Goal: Entertainment & Leisure: Consume media (video, audio)

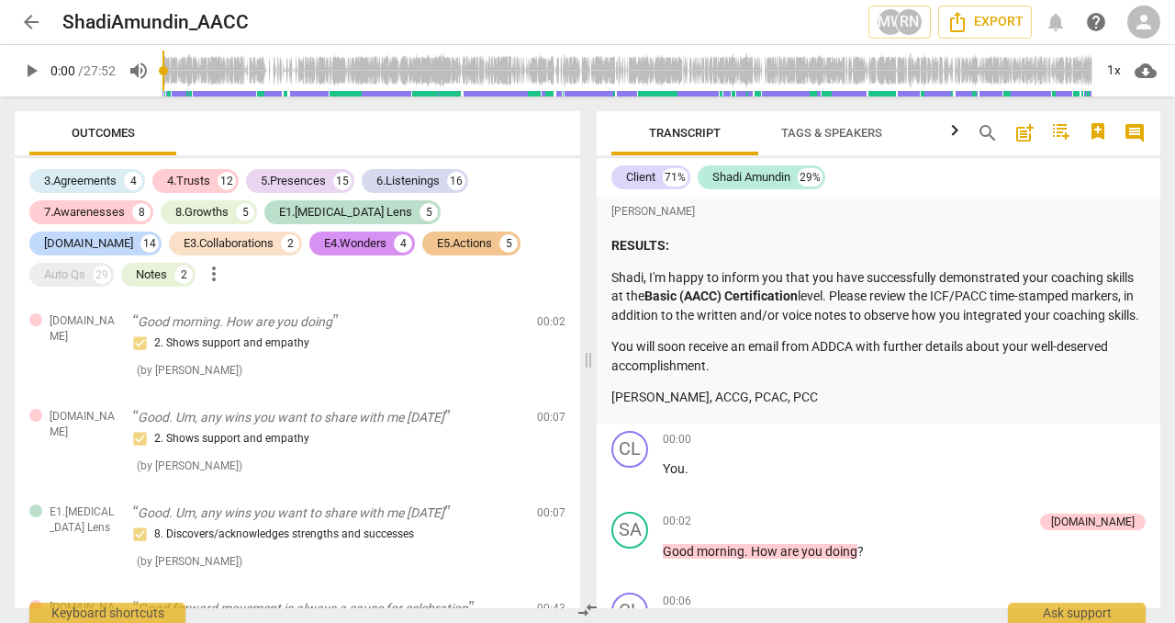
click at [29, 72] on span "play_arrow" at bounding box center [31, 71] width 22 height 22
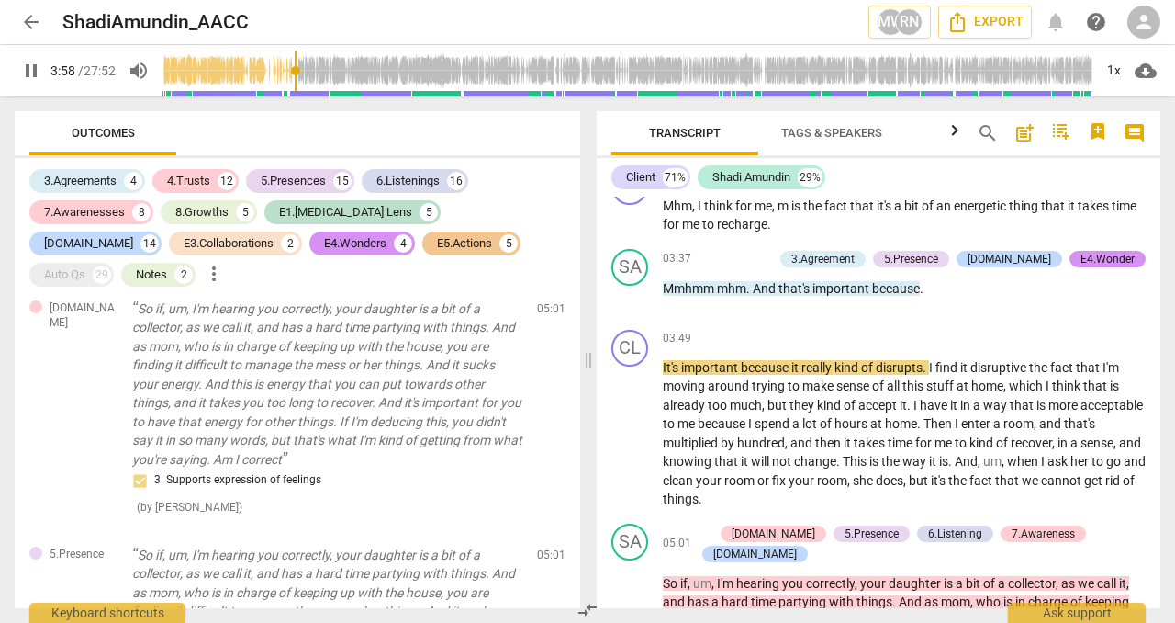
scroll to position [1568, 0]
click at [29, 71] on span "pause" at bounding box center [31, 71] width 22 height 22
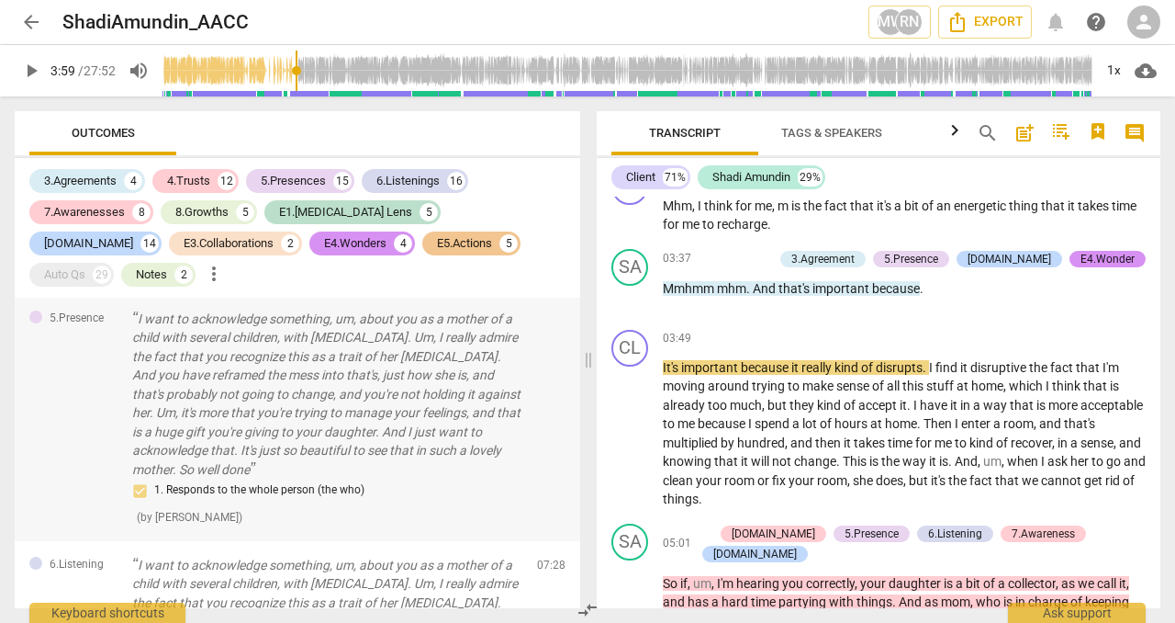
scroll to position [3142, 0]
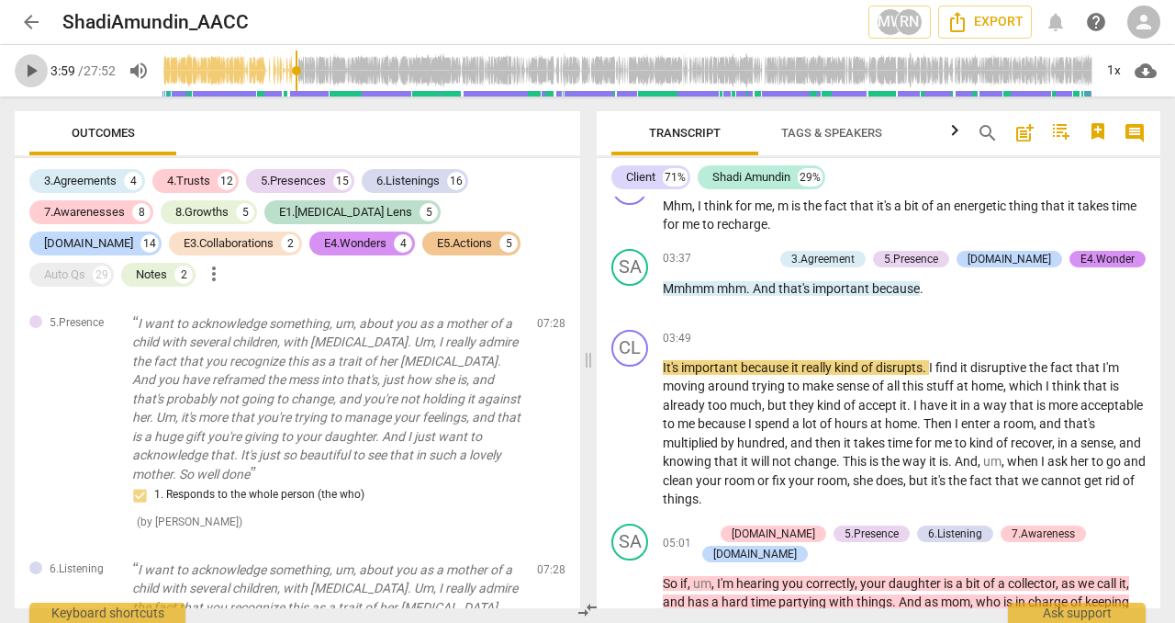
click at [28, 72] on span "play_arrow" at bounding box center [31, 71] width 22 height 22
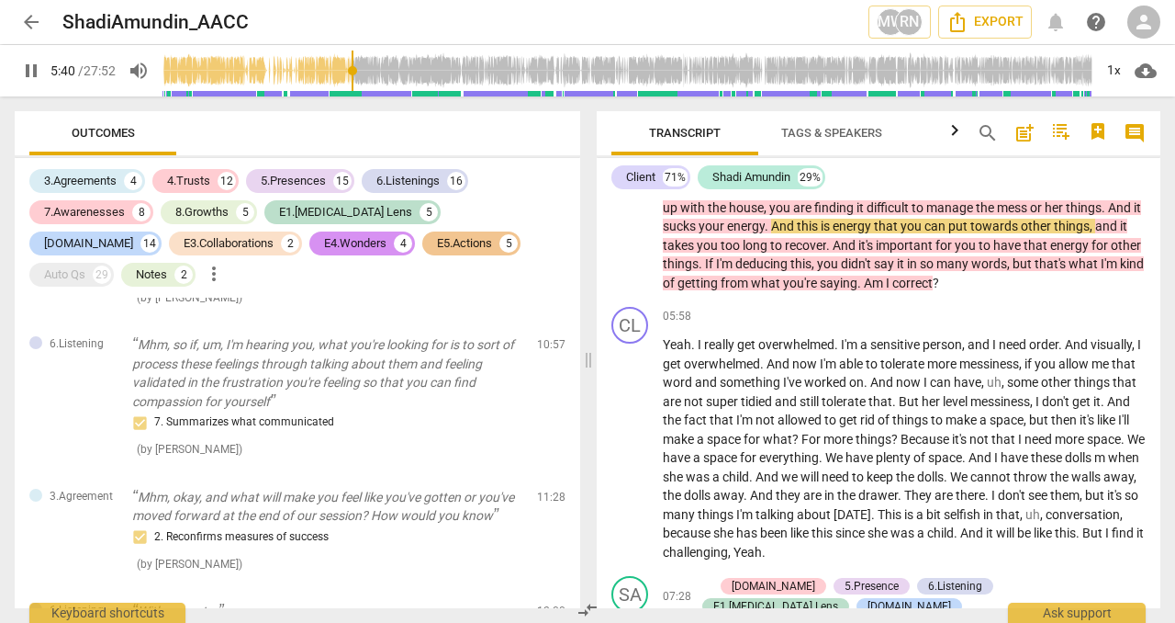
scroll to position [5170, 0]
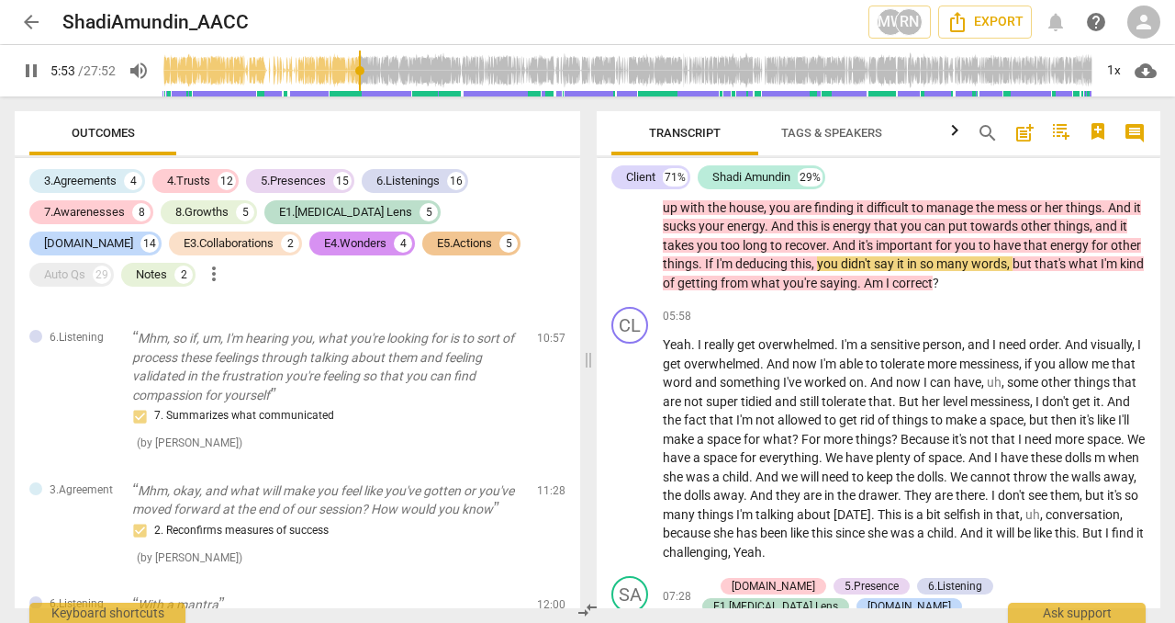
click at [51, 83] on div "pause 5:53 / 27:52 volume_up 1x cloud_download" at bounding box center [588, 70] width 1146 height 51
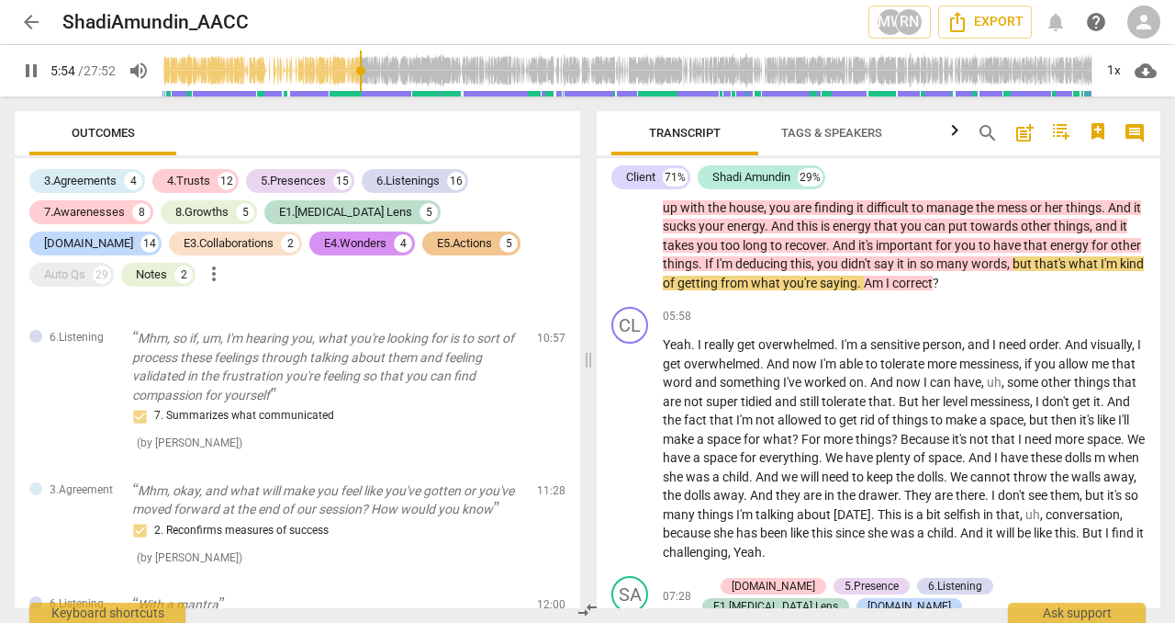
click at [42, 79] on span "pause" at bounding box center [31, 71] width 33 height 22
click at [42, 79] on span "play_arrow" at bounding box center [31, 71] width 33 height 22
click at [42, 79] on span "pause" at bounding box center [31, 71] width 33 height 22
type input "355"
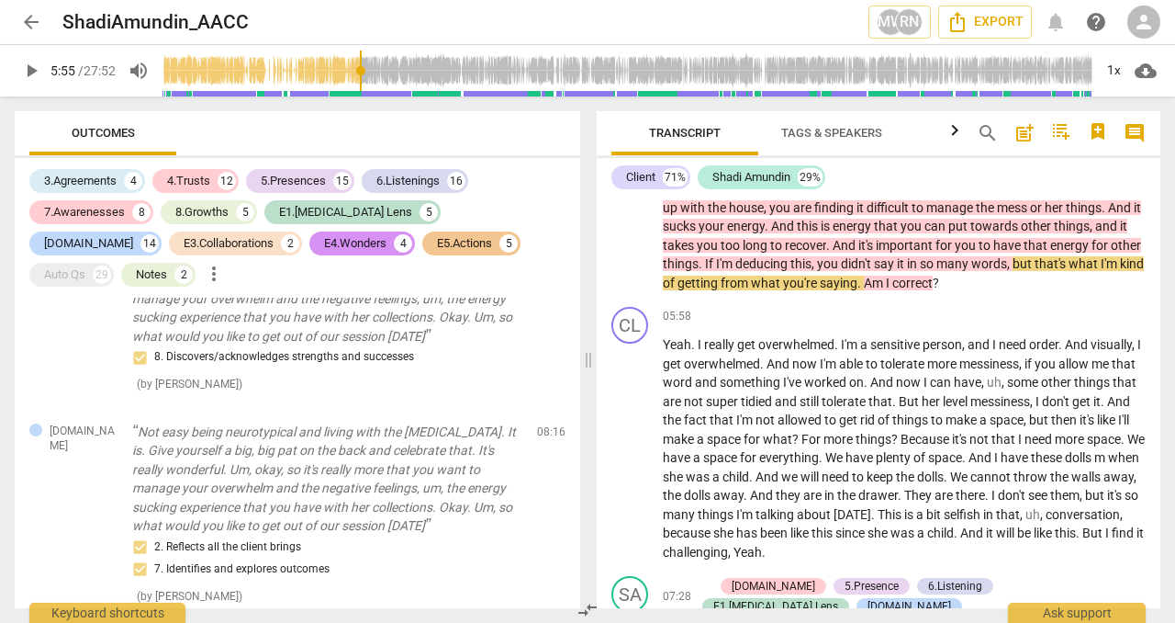
scroll to position [4867, 0]
click at [24, 12] on span "arrow_back" at bounding box center [31, 22] width 22 height 22
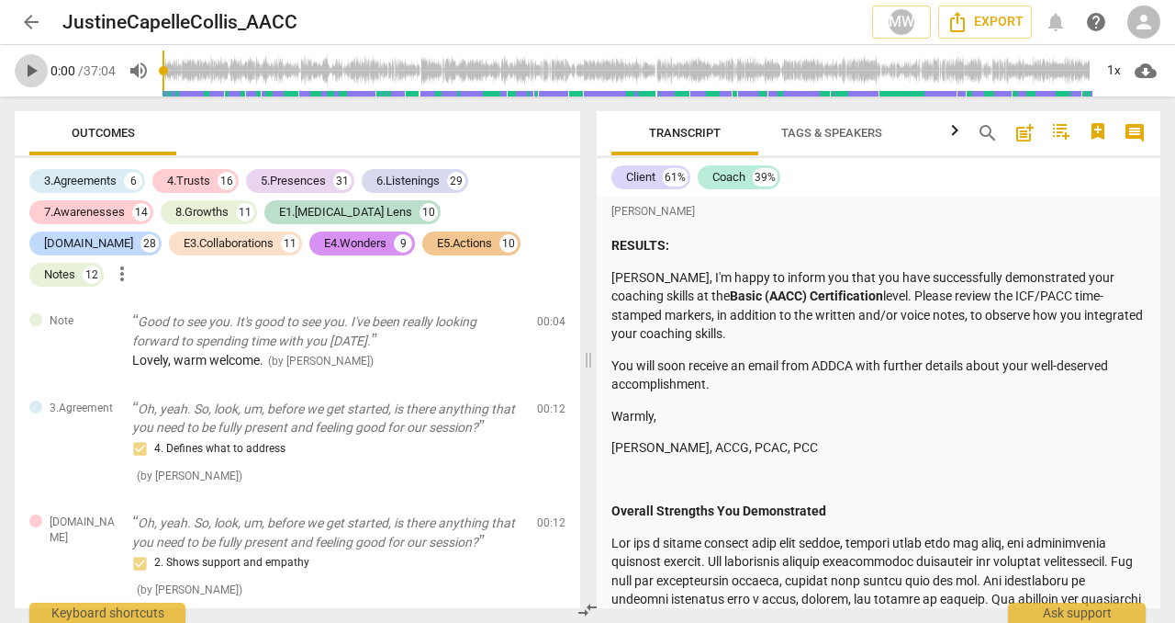
click at [30, 71] on span "play_arrow" at bounding box center [31, 71] width 22 height 22
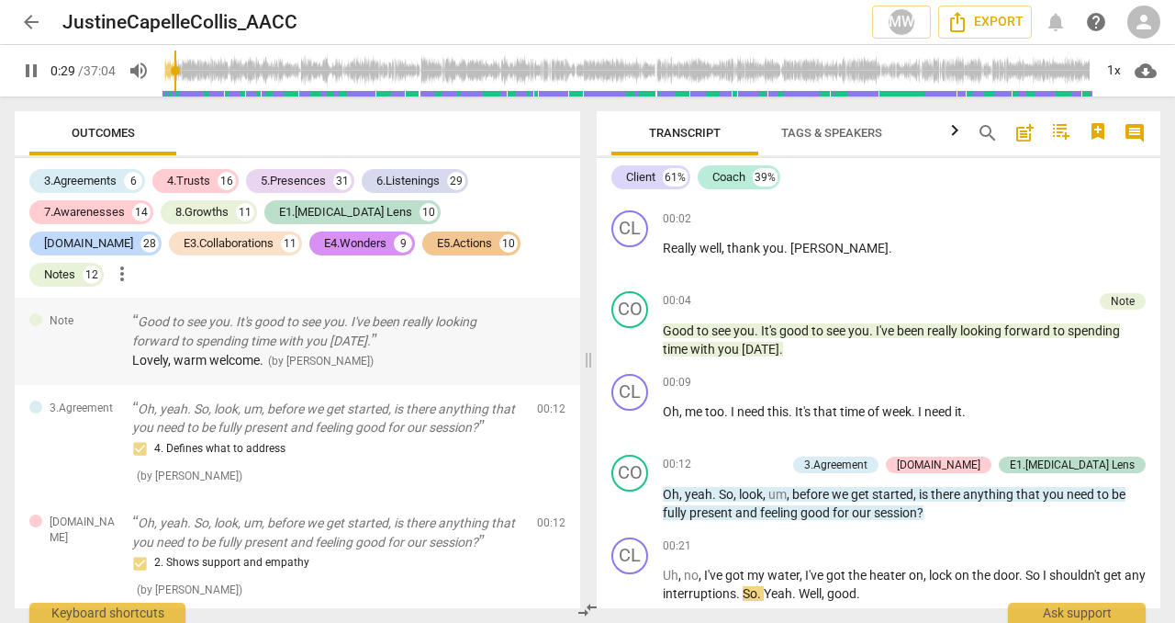
scroll to position [1829, 0]
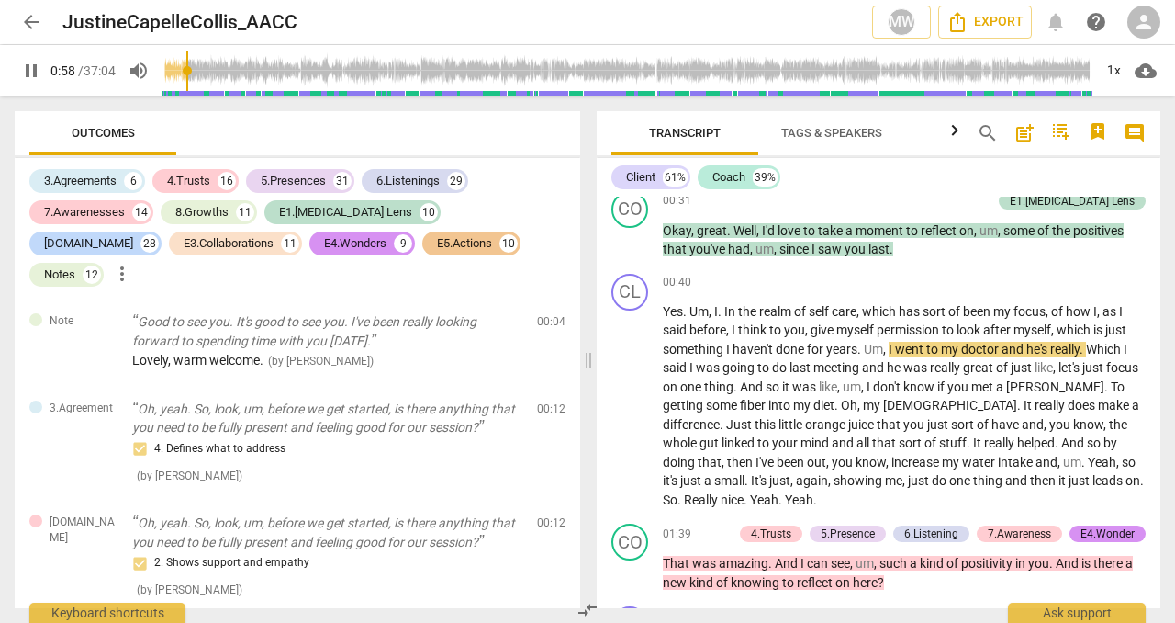
click at [29, 69] on span "pause" at bounding box center [31, 71] width 22 height 22
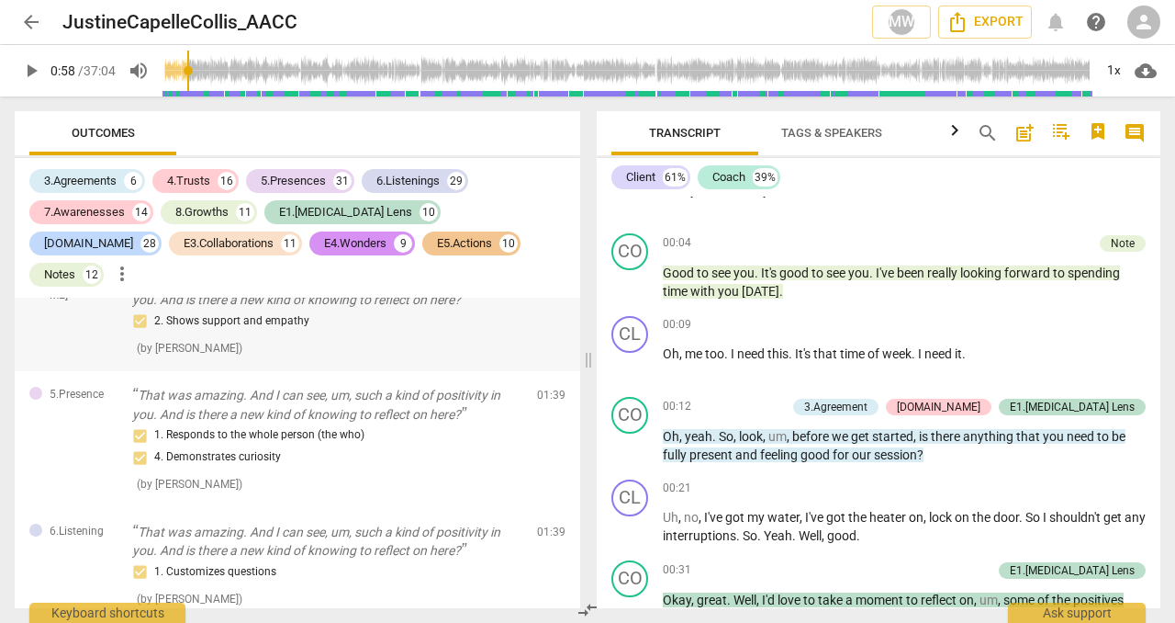
scroll to position [868, 0]
click at [28, 72] on span "play_arrow" at bounding box center [31, 71] width 22 height 22
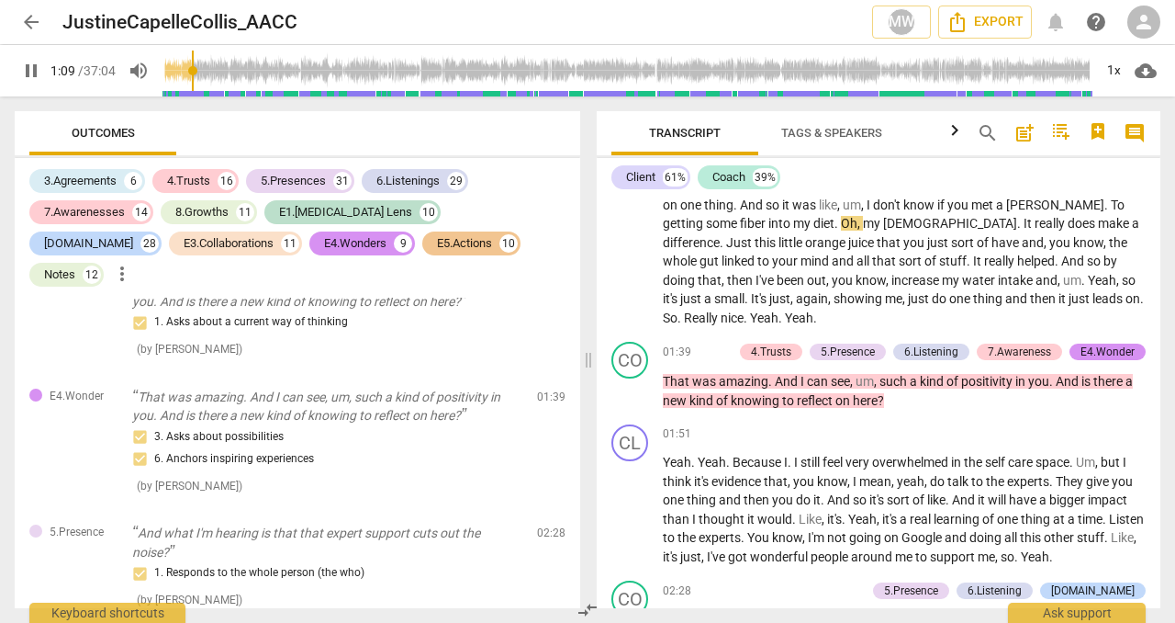
scroll to position [1211, 0]
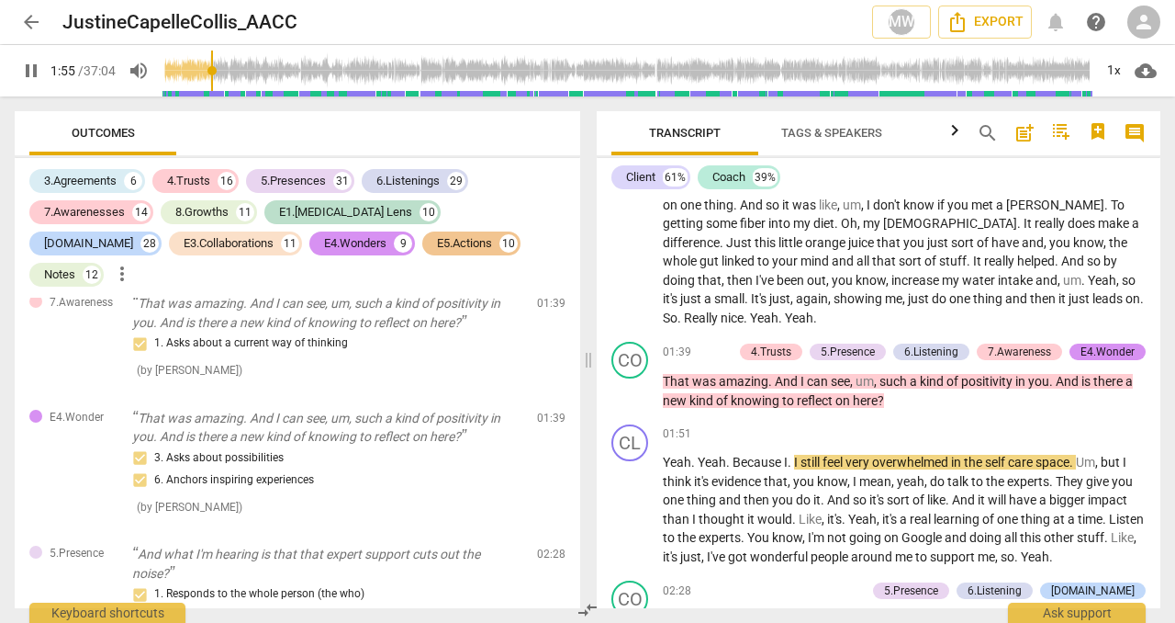
click at [34, 66] on span "pause" at bounding box center [31, 71] width 22 height 22
type input "116"
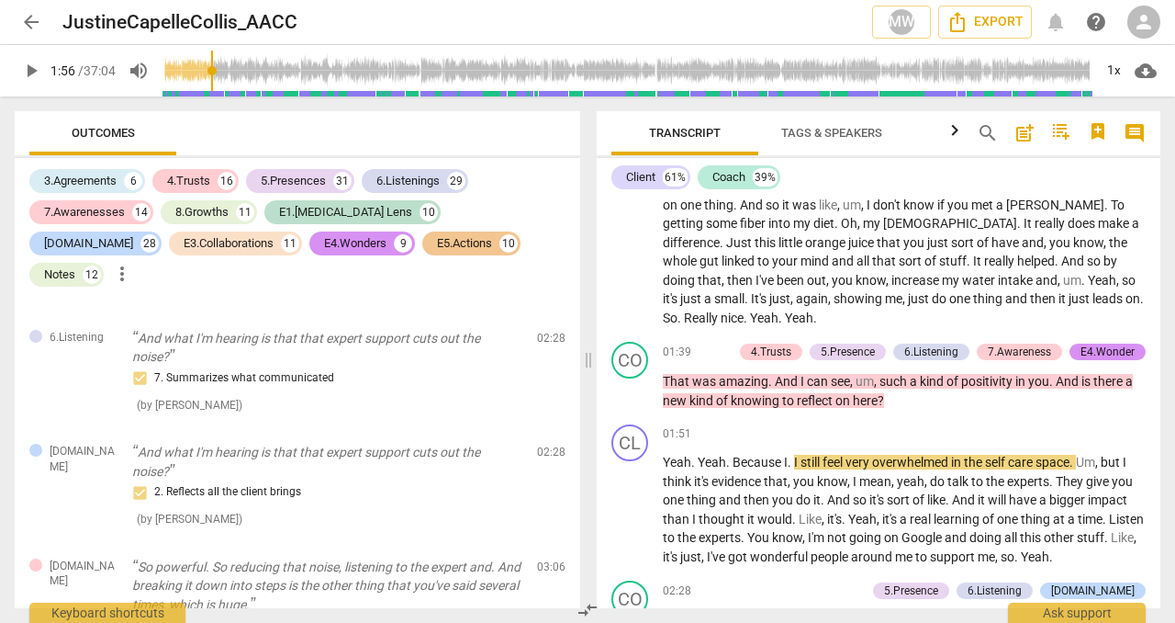
scroll to position [1565, 0]
